Goal: Information Seeking & Learning: Learn about a topic

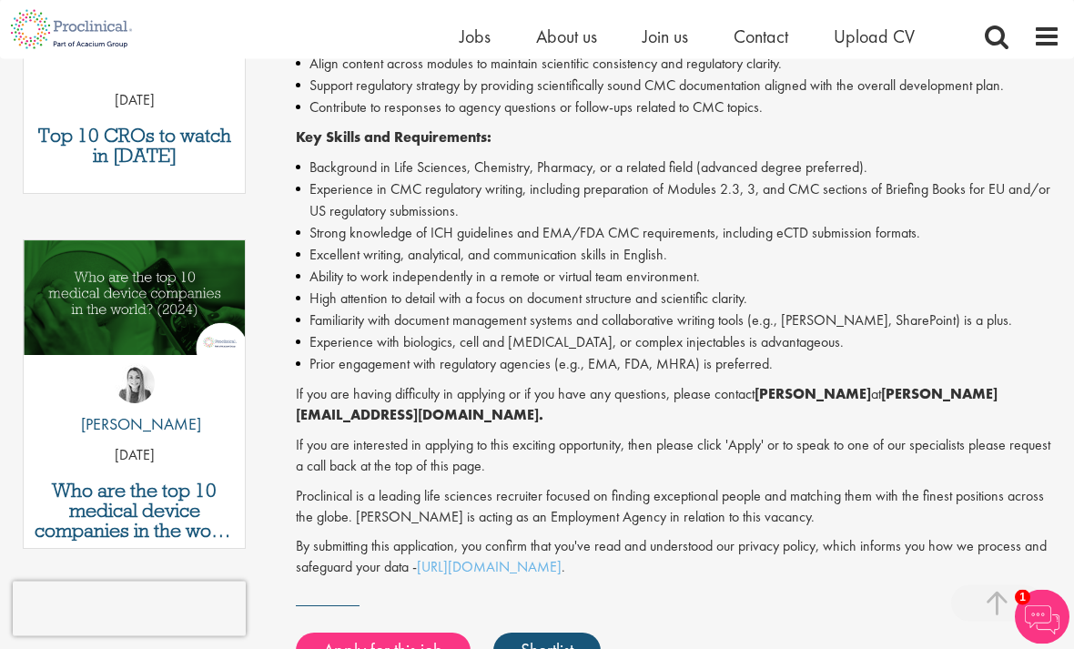
scroll to position [761, 0]
click at [96, 562] on div "Top 10 CROs to watch in 2025 31 Mar 25 Who are the top 10 medical device compan…" at bounding box center [134, 239] width 241 height 710
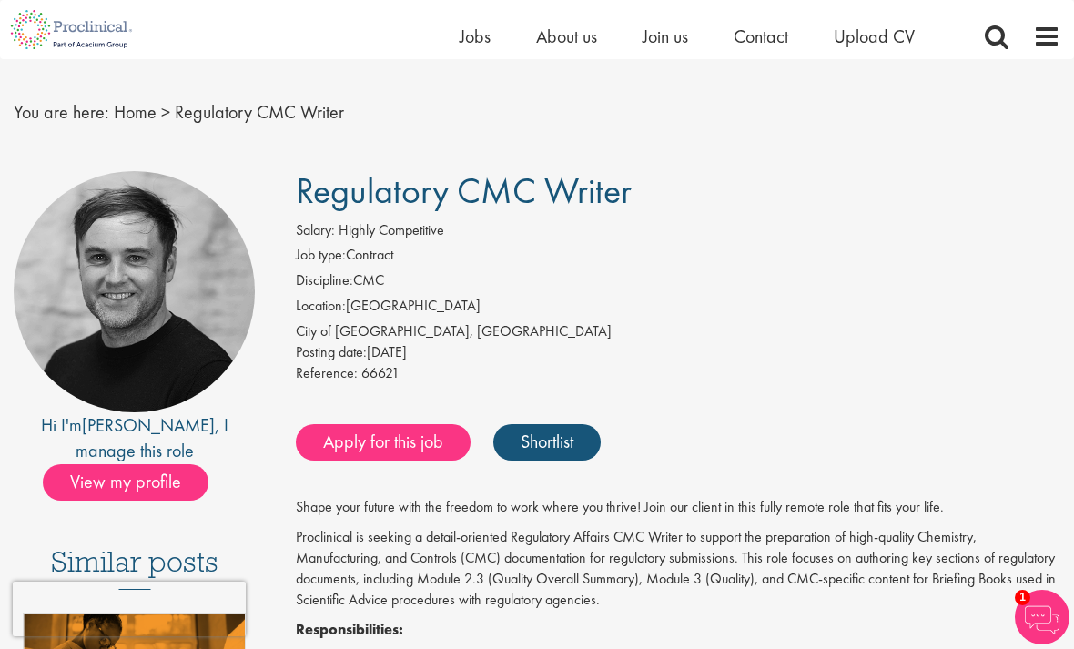
scroll to position [0, 0]
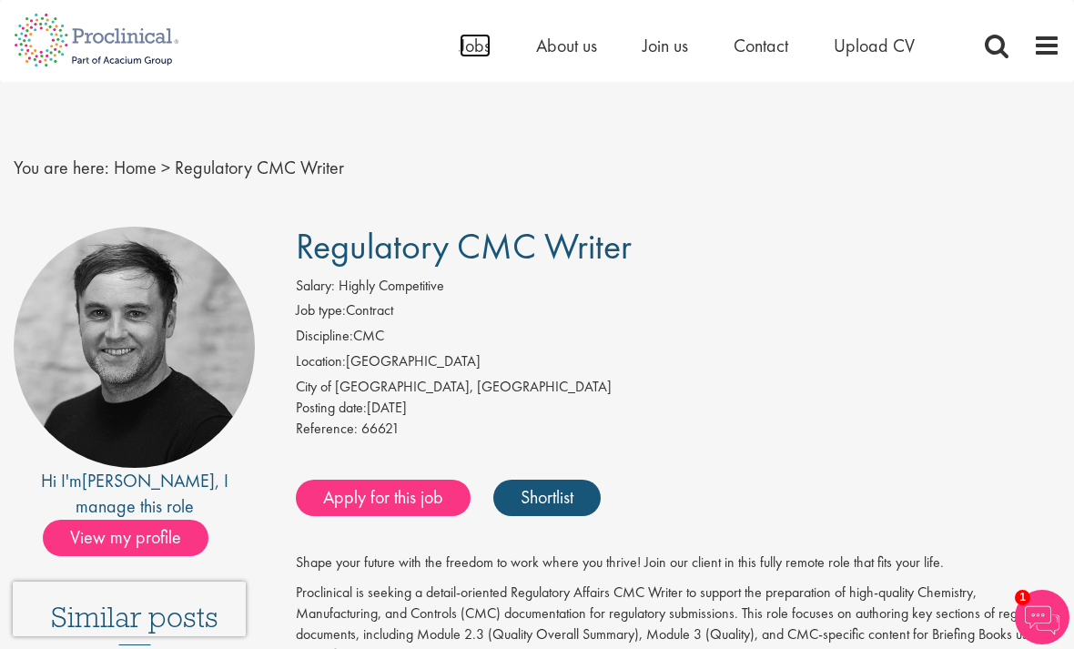
click at [466, 47] on span "Jobs" at bounding box center [474, 46] width 31 height 24
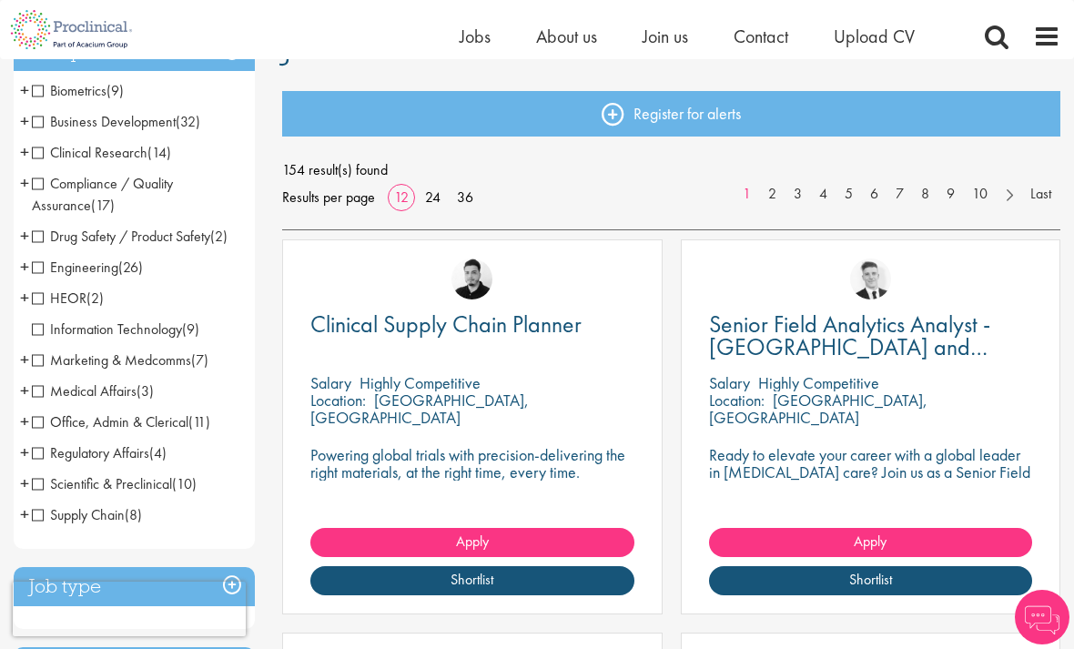
scroll to position [169, 0]
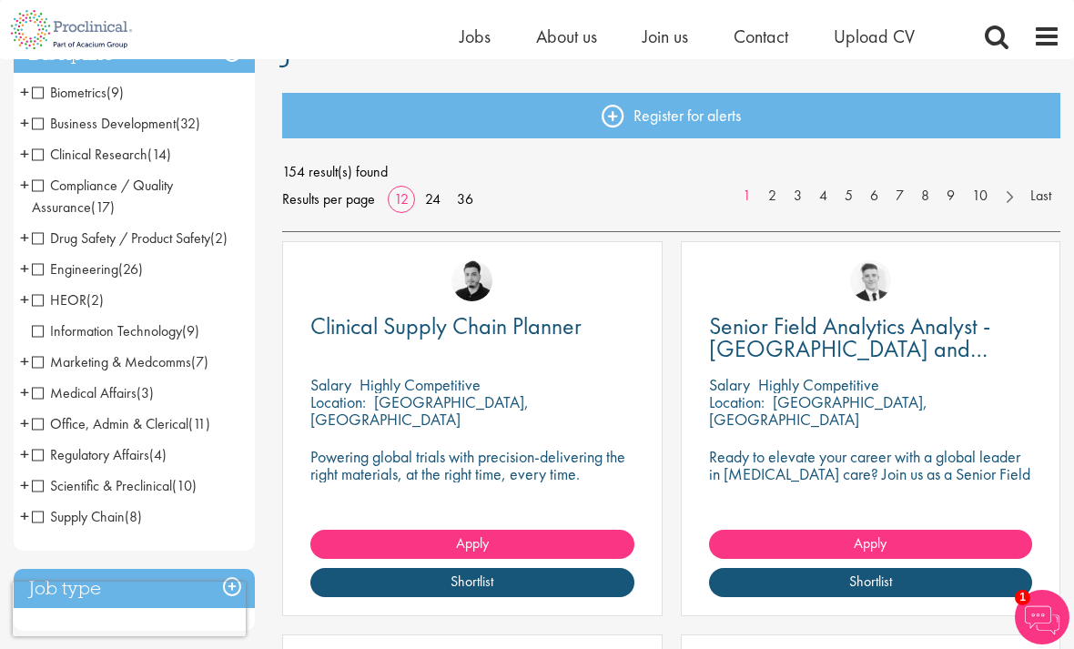
click at [137, 460] on span "Regulatory Affairs" at bounding box center [90, 454] width 117 height 19
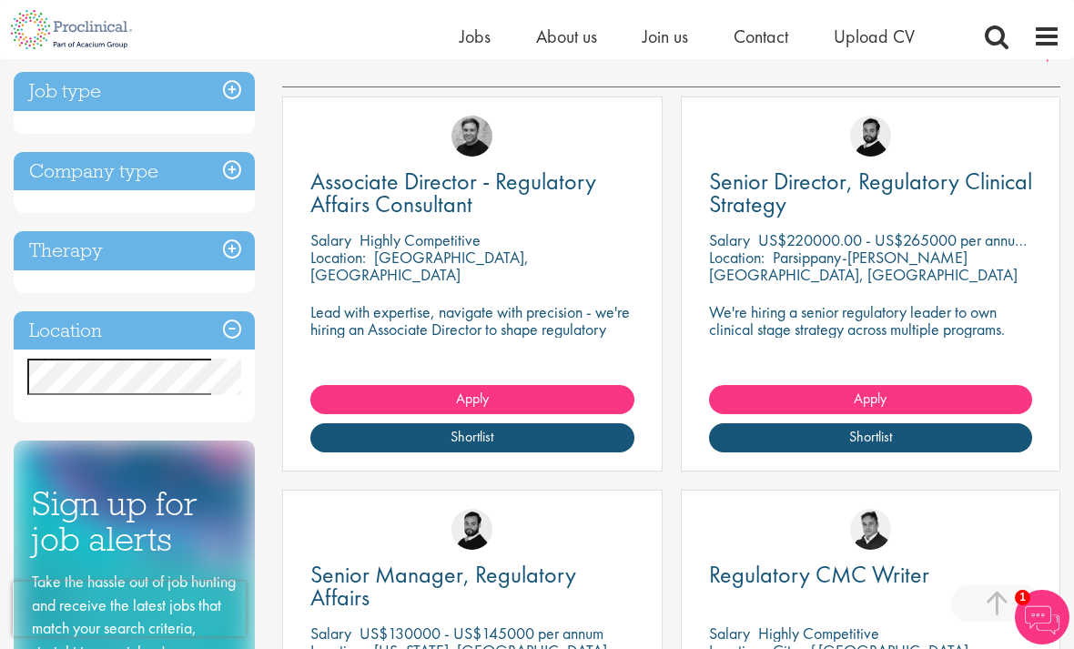
scroll to position [307, 0]
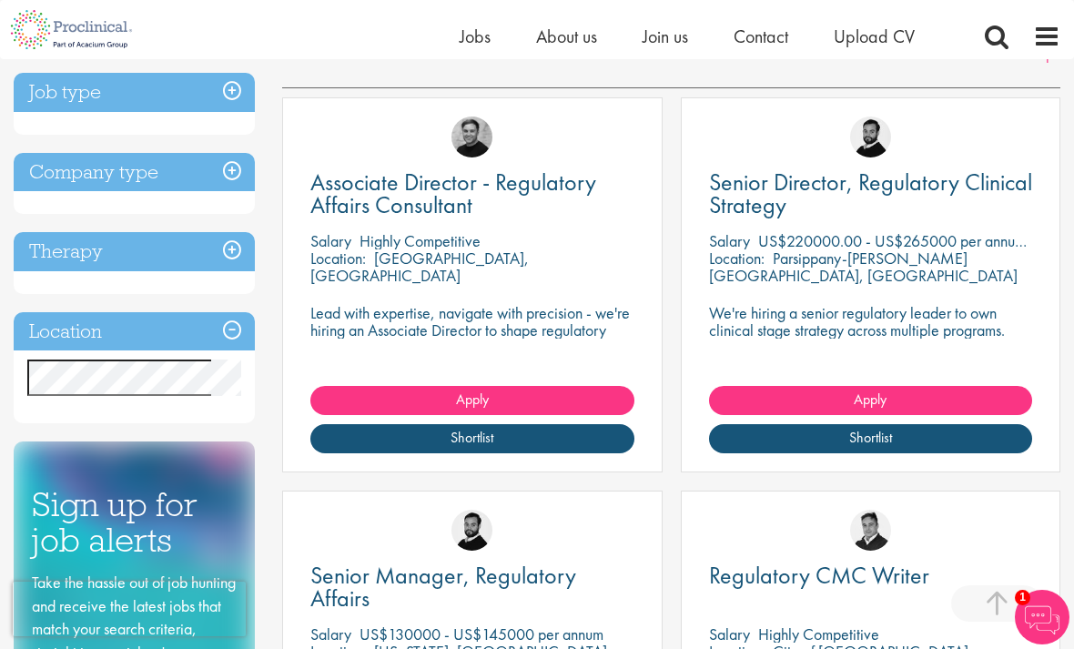
click at [352, 195] on span "Associate Director - Regulatory Affairs Consultant" at bounding box center [453, 194] width 286 height 54
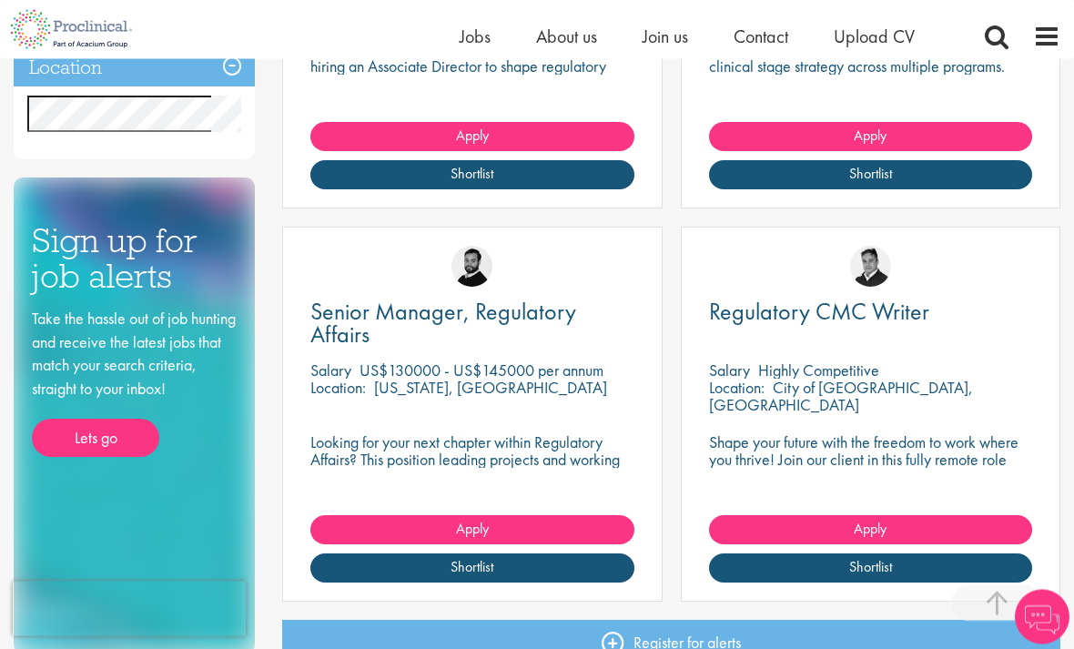
scroll to position [571, 0]
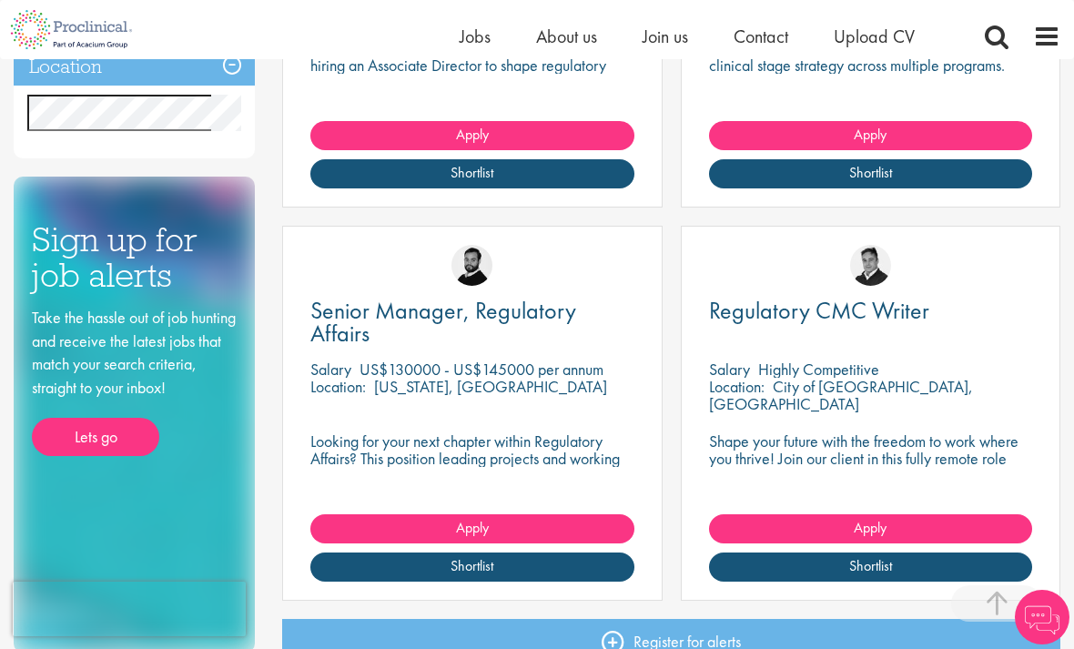
click at [358, 376] on span "Location:" at bounding box center [338, 386] width 56 height 21
click at [338, 320] on span "Senior Manager, Regulatory Affairs" at bounding box center [443, 322] width 266 height 54
